Goal: Transaction & Acquisition: Download file/media

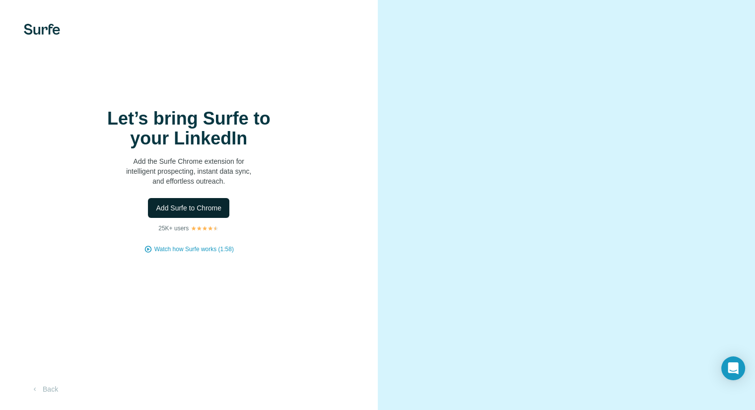
click at [215, 206] on span "Add Surfe to Chrome" at bounding box center [189, 208] width 66 height 10
